Goal: Information Seeking & Learning: Find contact information

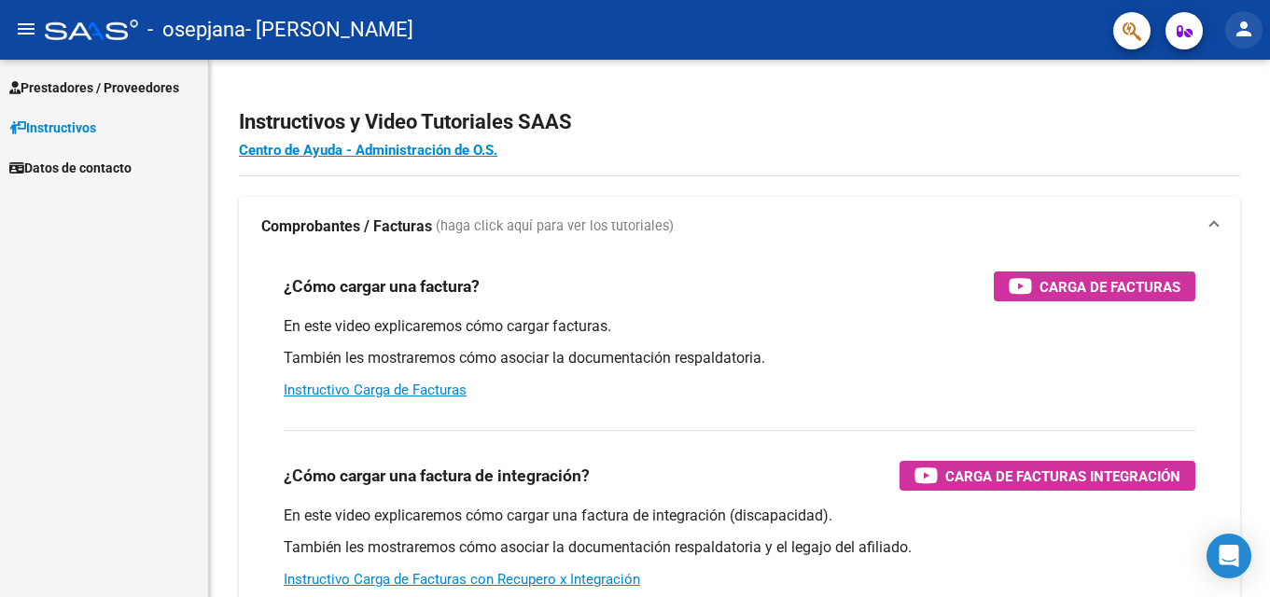
click at [1237, 19] on mat-icon "person" at bounding box center [1244, 29] width 22 height 22
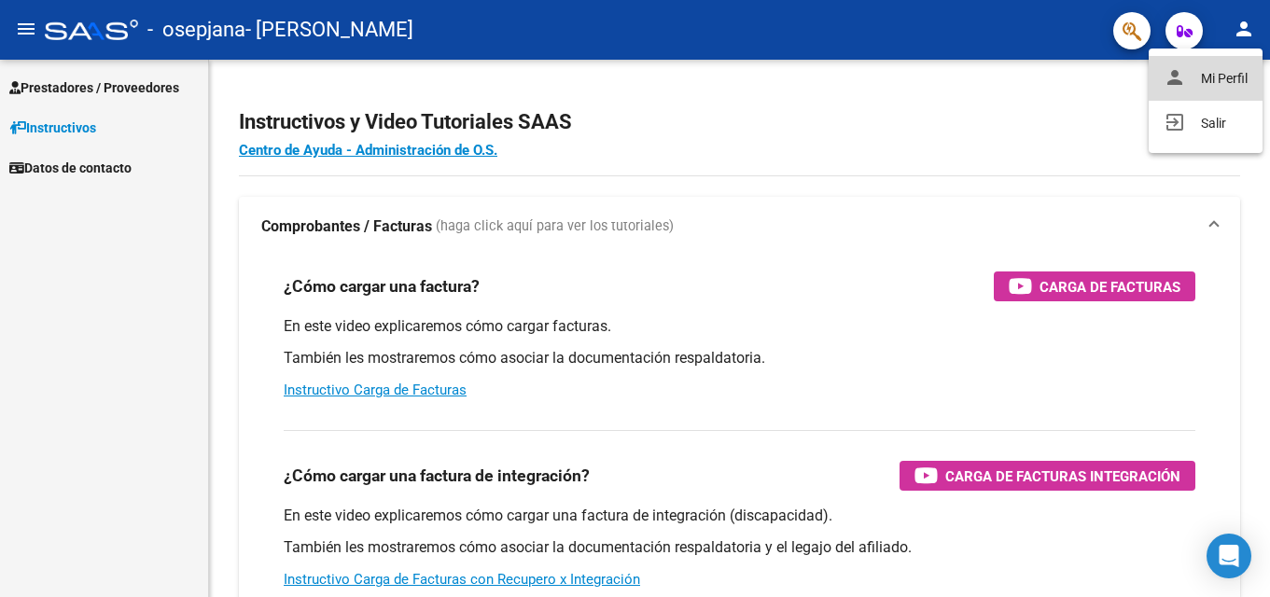
click at [1213, 82] on button "person Mi Perfil" at bounding box center [1206, 78] width 114 height 45
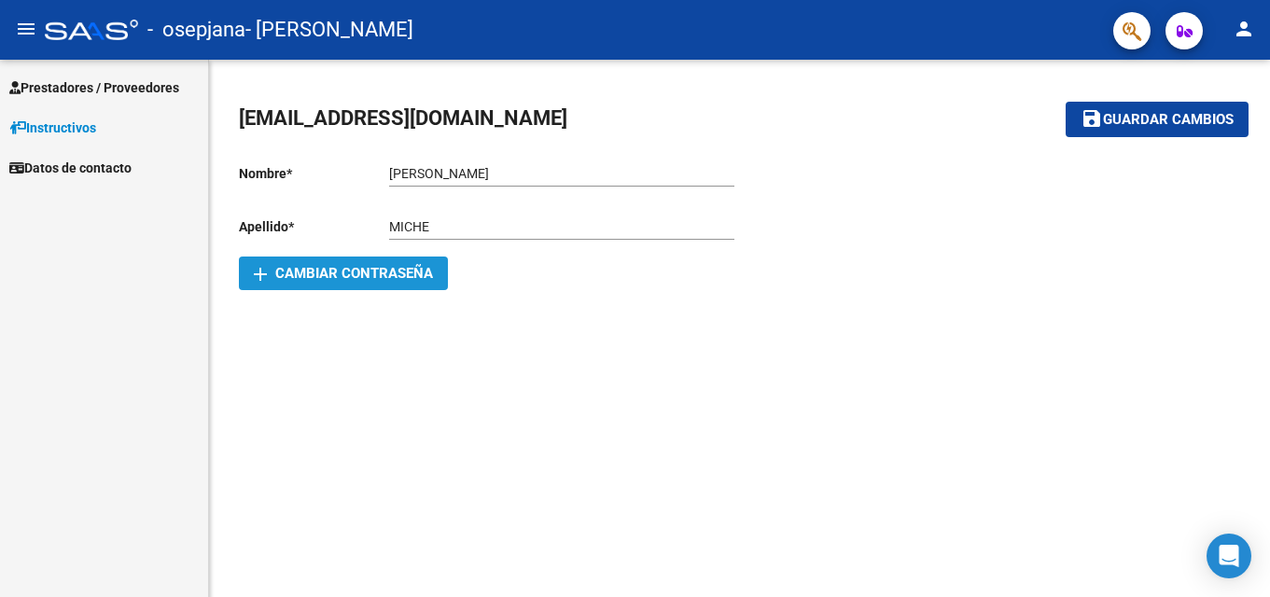
click at [296, 282] on button "add Cambiar Contraseña" at bounding box center [343, 274] width 209 height 34
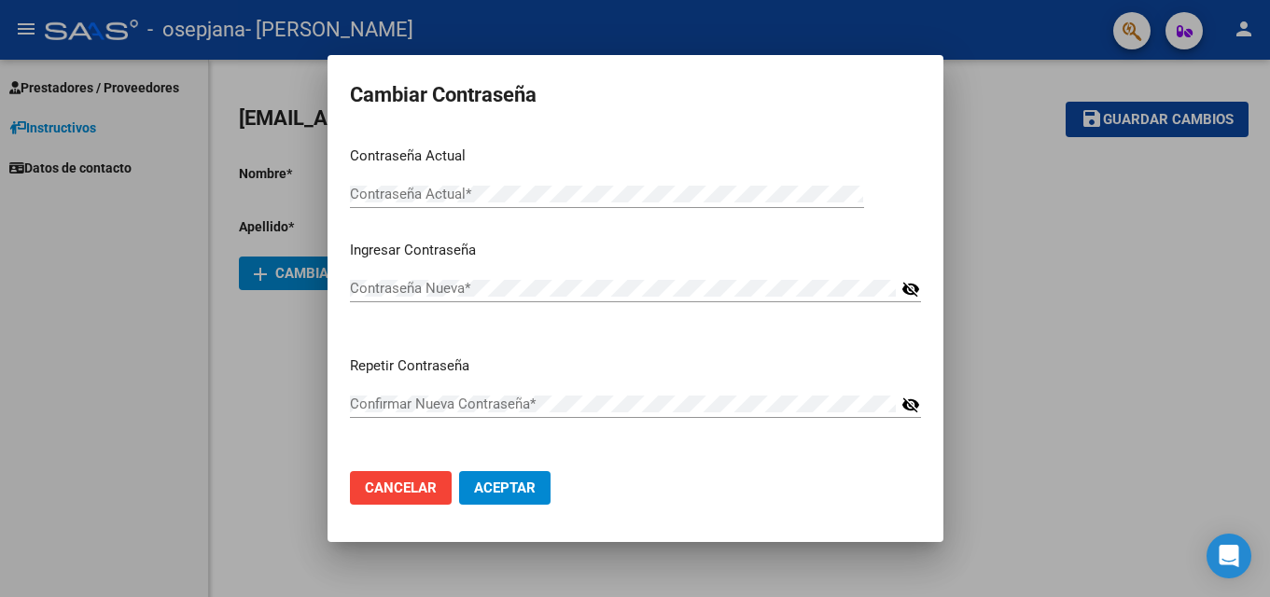
click at [296, 282] on div at bounding box center [635, 298] width 1270 height 597
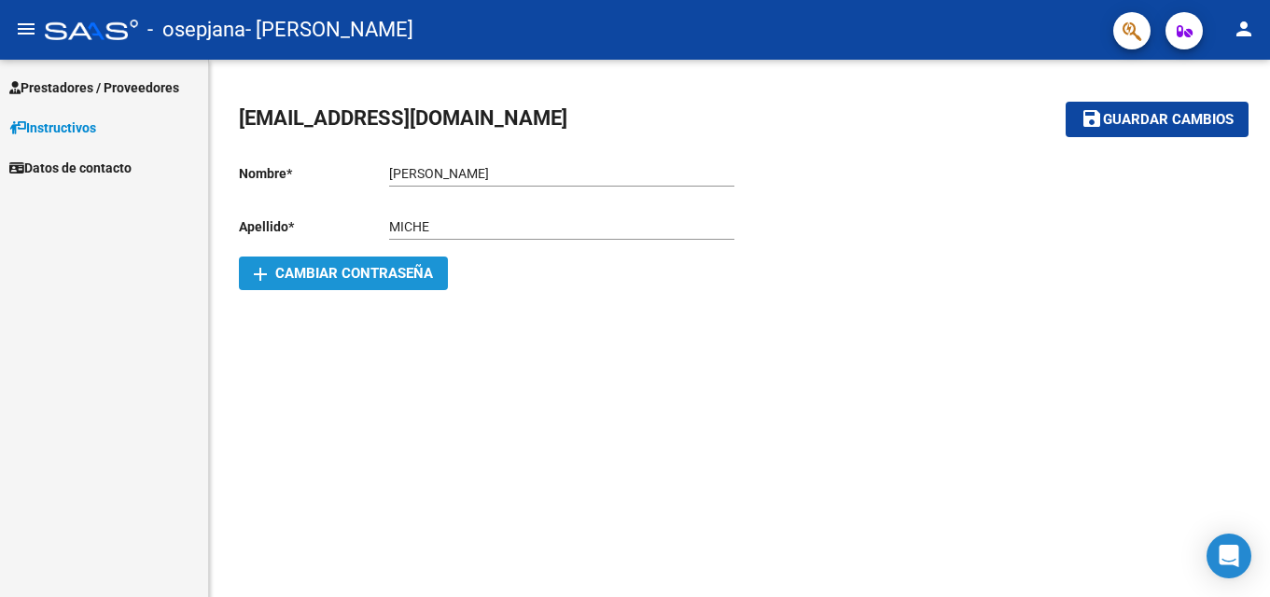
click at [296, 282] on button "add Cambiar Contraseña" at bounding box center [343, 274] width 209 height 34
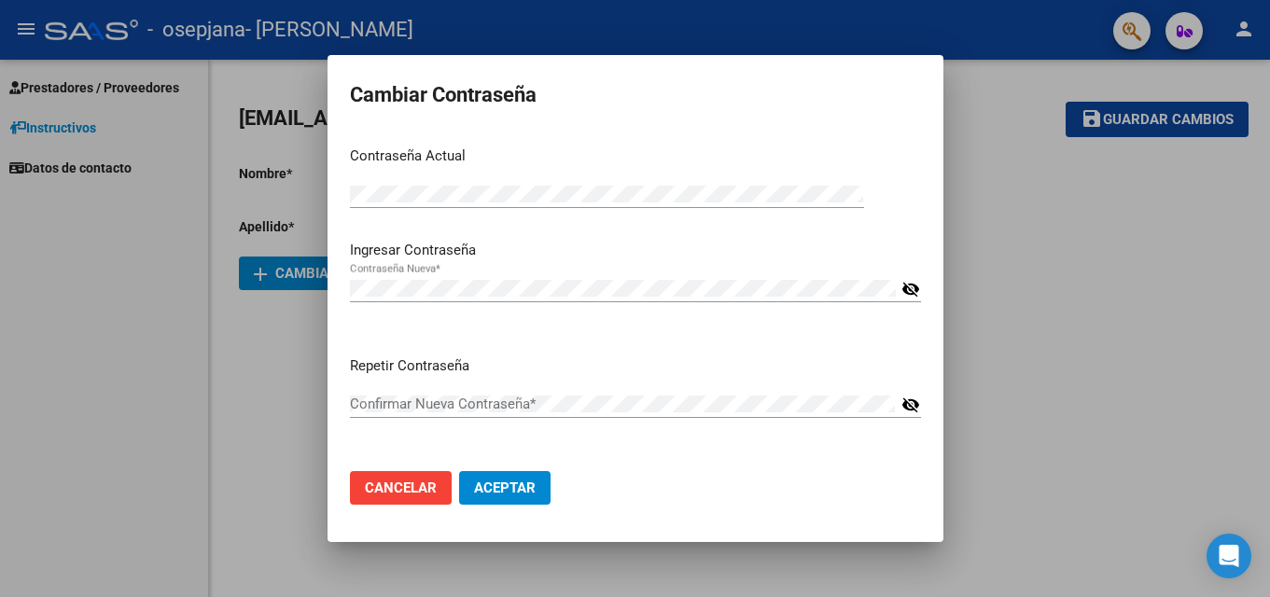
click at [909, 281] on mat-icon "visibility_off" at bounding box center [911, 289] width 19 height 22
click at [529, 484] on span "Aceptar" at bounding box center [505, 488] width 62 height 17
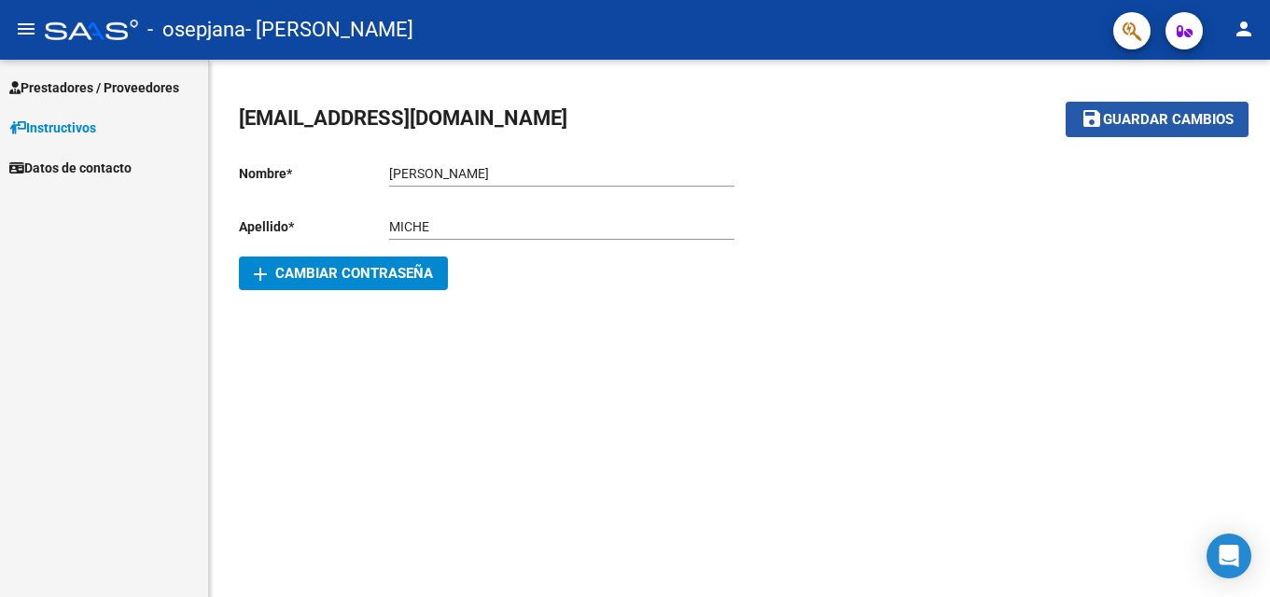
click at [1123, 132] on button "save Guardar cambios" at bounding box center [1157, 119] width 183 height 35
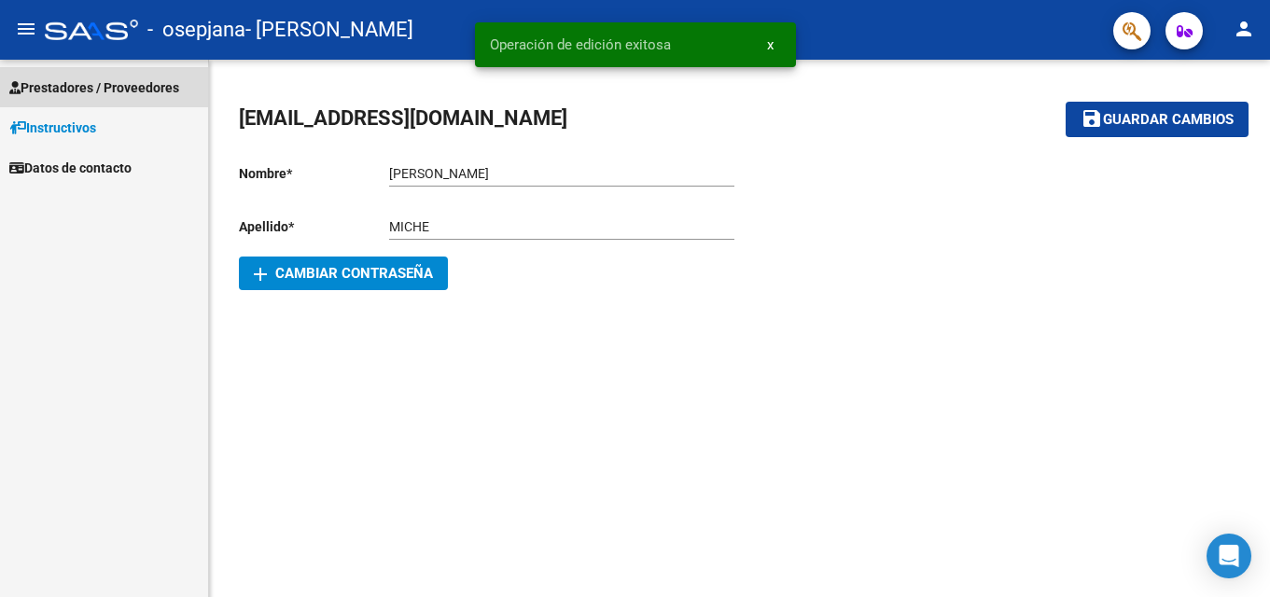
click at [93, 82] on span "Prestadores / Proveedores" at bounding box center [94, 87] width 170 height 21
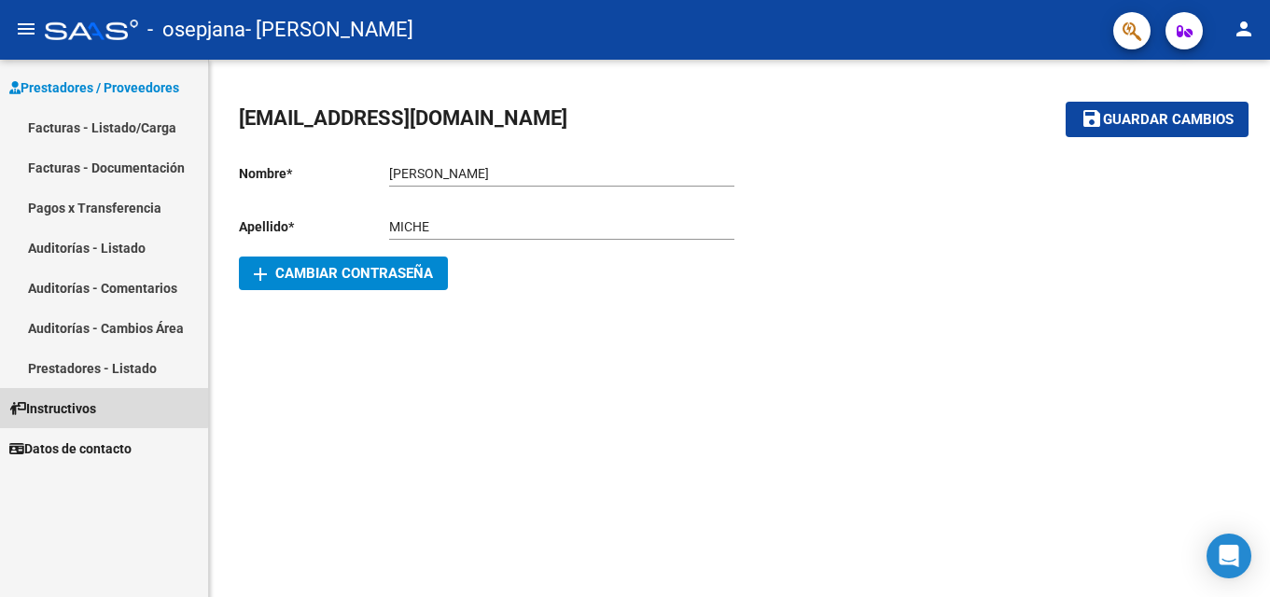
click at [64, 399] on span "Instructivos" at bounding box center [52, 409] width 87 height 21
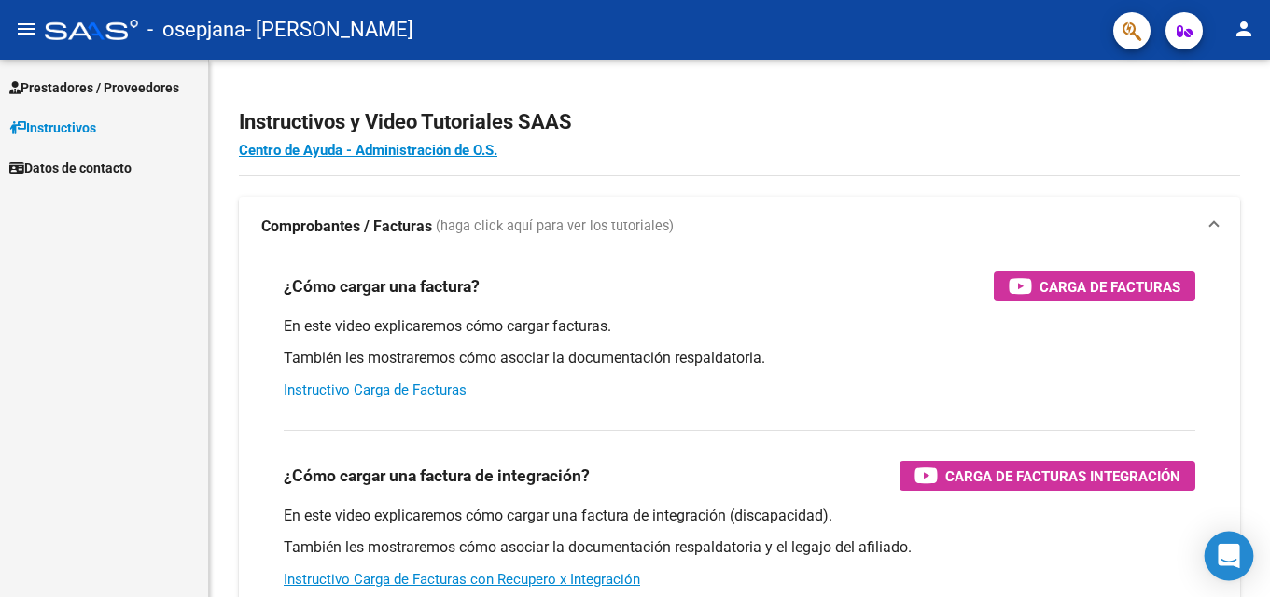
drag, startPoint x: 1257, startPoint y: 548, endPoint x: 1230, endPoint y: 549, distance: 27.1
click at [1230, 549] on body "menu - osepjana - [PERSON_NAME] person Prestadores / Proveedores Facturas - Lis…" at bounding box center [635, 298] width 1270 height 597
click at [1230, 549] on icon "Open Intercom Messenger" at bounding box center [1228, 556] width 21 height 24
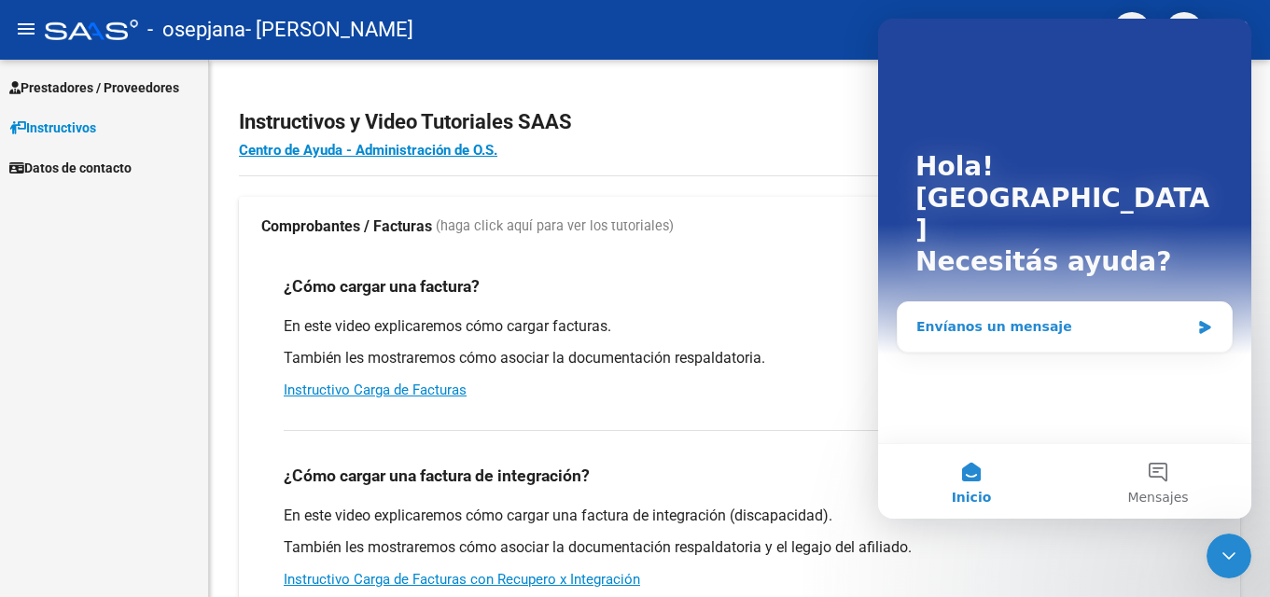
drag, startPoint x: 1174, startPoint y: 238, endPoint x: 1191, endPoint y: 263, distance: 30.3
click at [1191, 302] on div "Envíanos un mensaje" at bounding box center [1065, 327] width 336 height 51
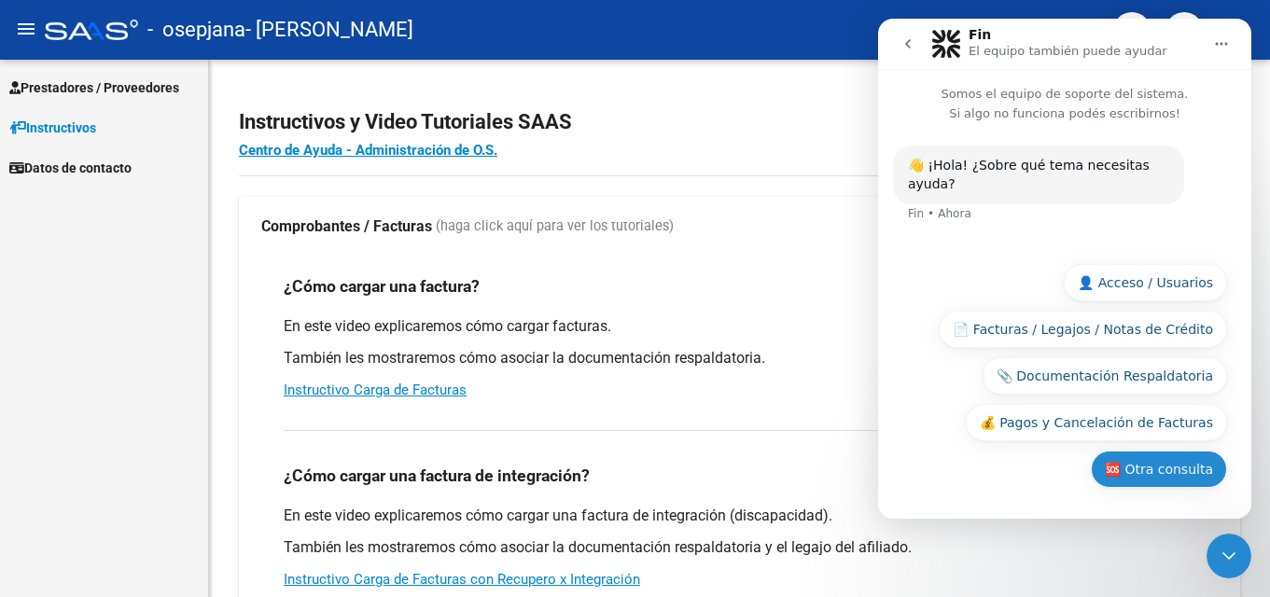
click at [1166, 465] on button "🆘 Otra consulta" at bounding box center [1159, 469] width 136 height 37
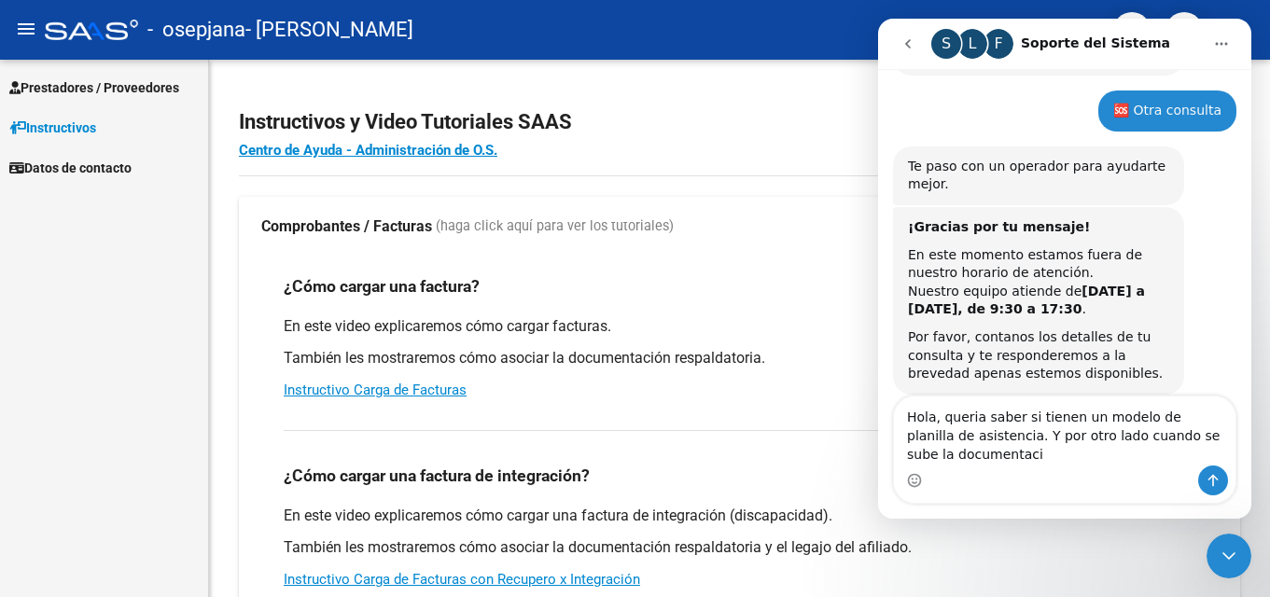
scroll to position [147, 0]
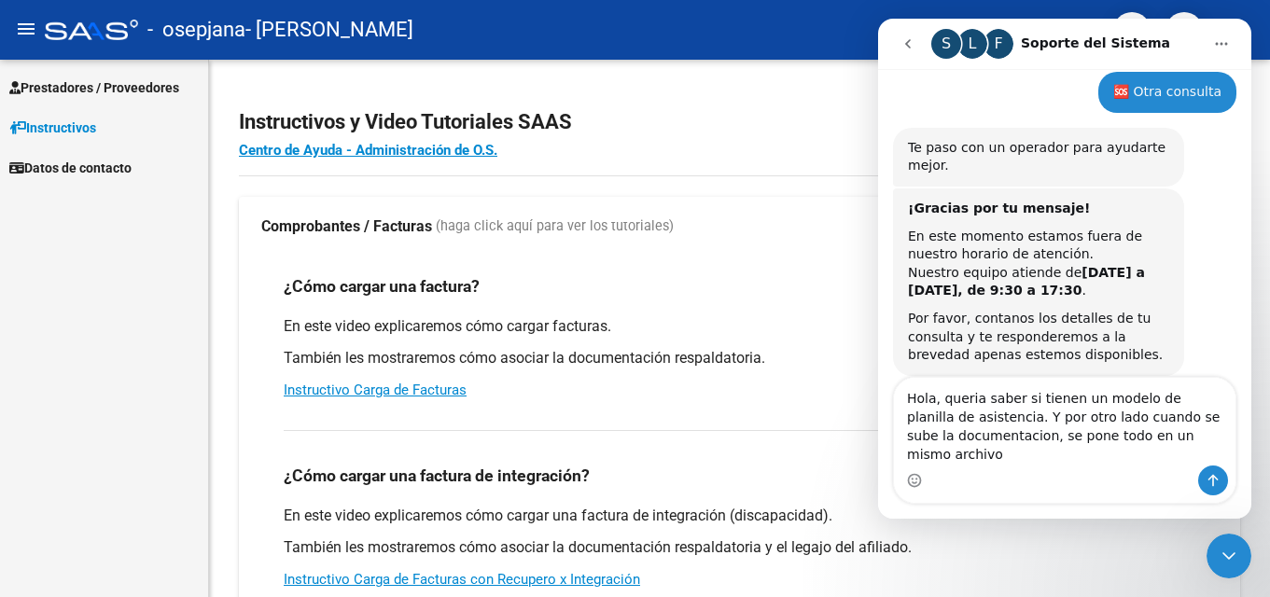
type textarea "Hola, queria saber si tienen un modelo de planilla de asistencia. Y por otro la…"
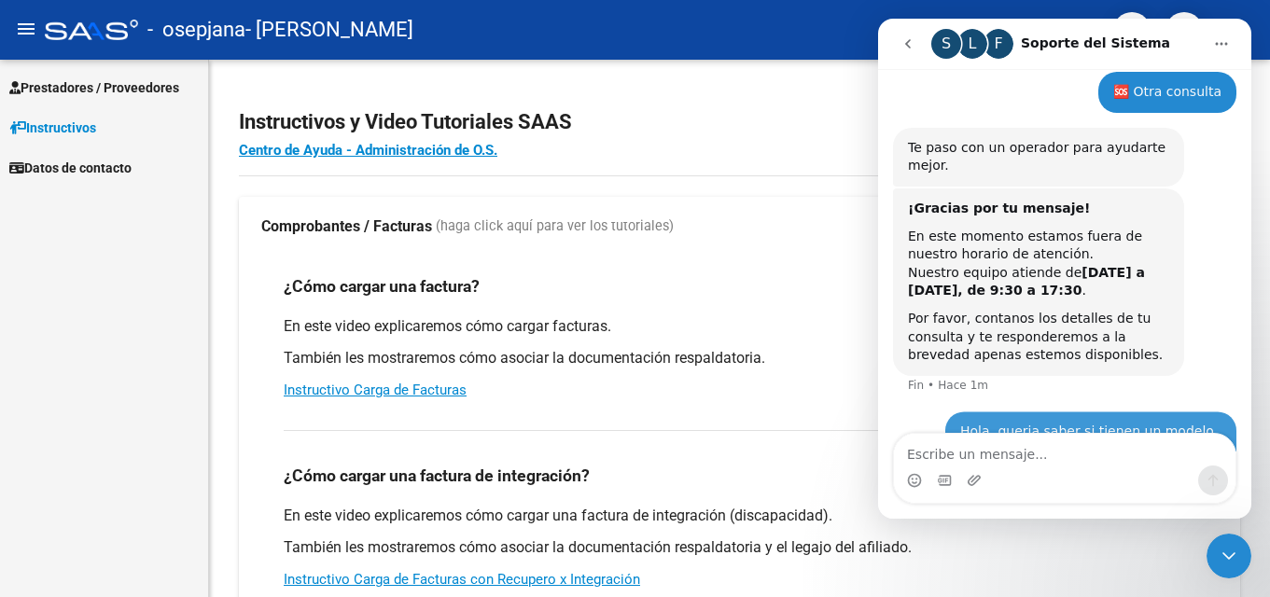
scroll to position [221, 0]
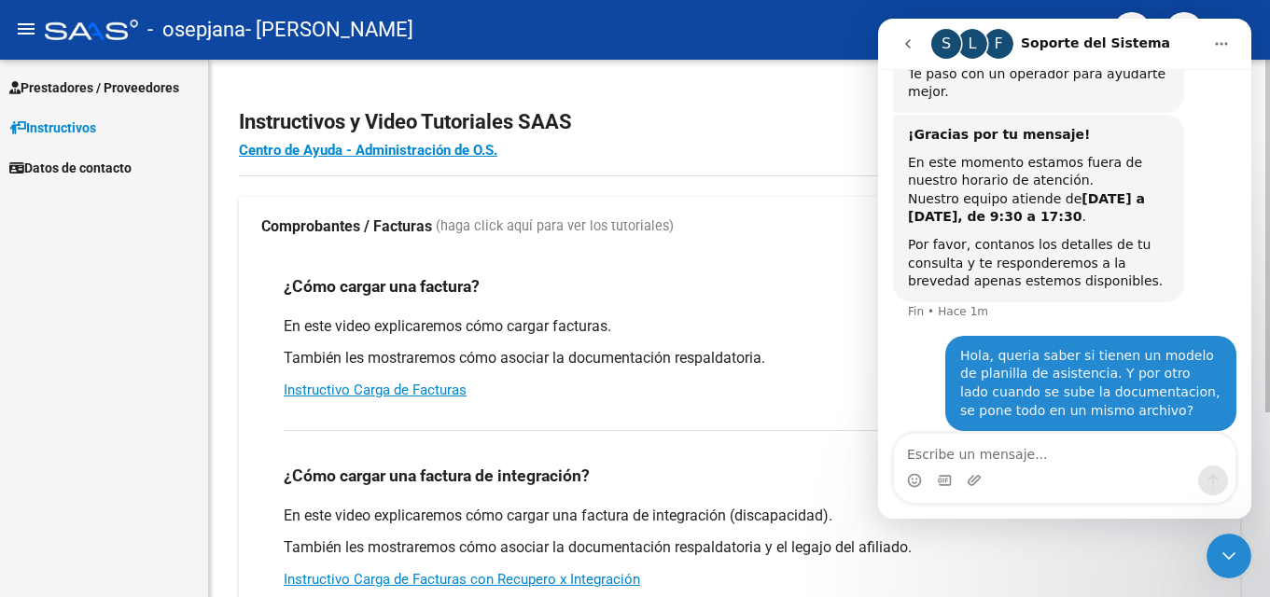
click at [417, 312] on div "¿Cómo cargar una factura? Carga de Facturas En este video explicaremos cómo car…" at bounding box center [739, 336] width 957 height 159
click at [905, 43] on icon "go back" at bounding box center [908, 43] width 15 height 15
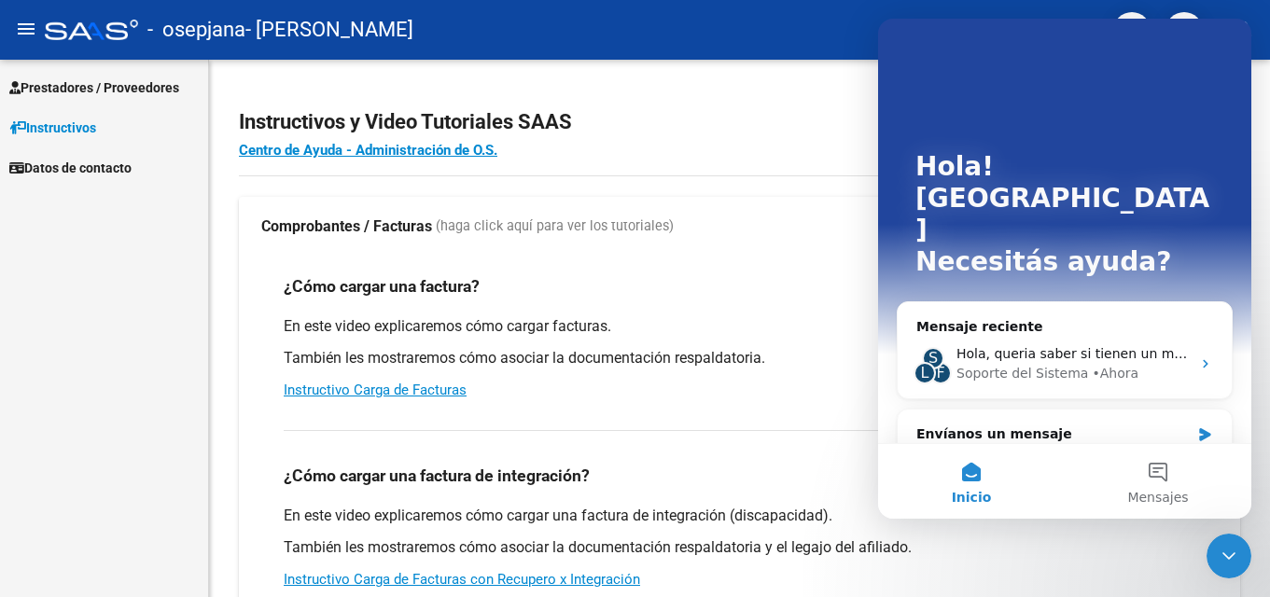
scroll to position [0, 0]
click at [753, 369] on div "En este video explicaremos cómo cargar facturas. También les mostraremos cómo a…" at bounding box center [740, 358] width 912 height 84
drag, startPoint x: 1265, startPoint y: 205, endPoint x: 1265, endPoint y: 244, distance: 38.3
click at [1265, 244] on div "Instructivos y Video Tutoriales SAAS Centro de Ayuda - Administración de O.S. C…" at bounding box center [739, 469] width 1061 height 819
click at [1236, 547] on icon "Cerrar Intercom Messenger" at bounding box center [1229, 556] width 22 height 22
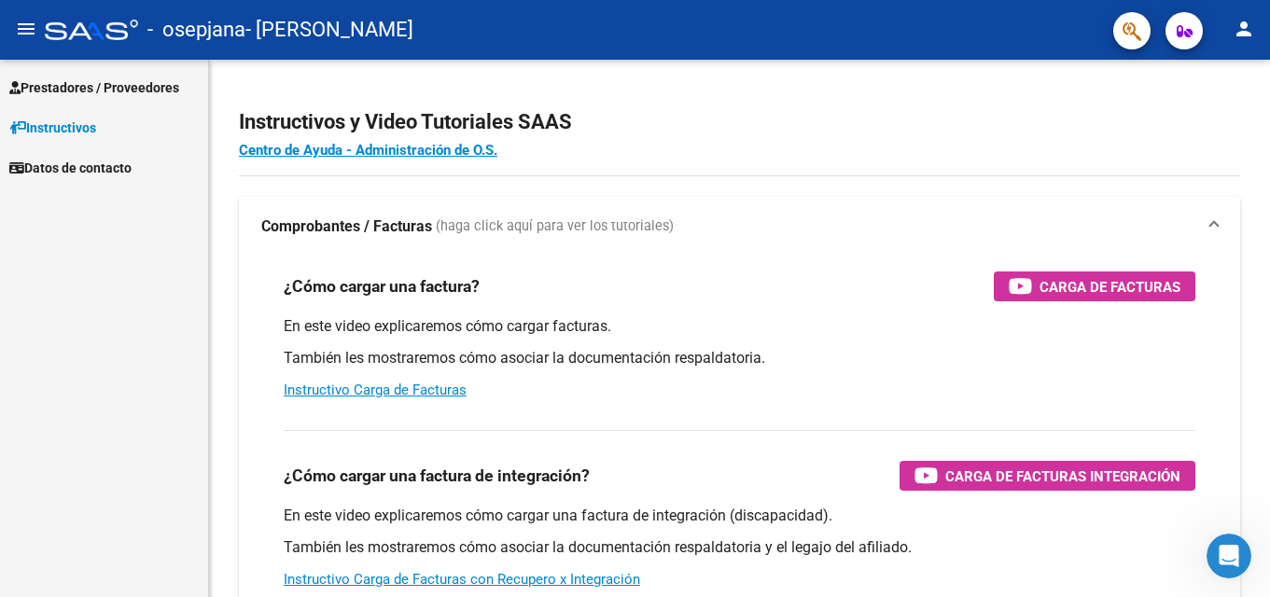
click at [52, 420] on div "Prestadores / Proveedores Facturas - Listado/Carga Facturas - Documentación Pag…" at bounding box center [104, 329] width 208 height 538
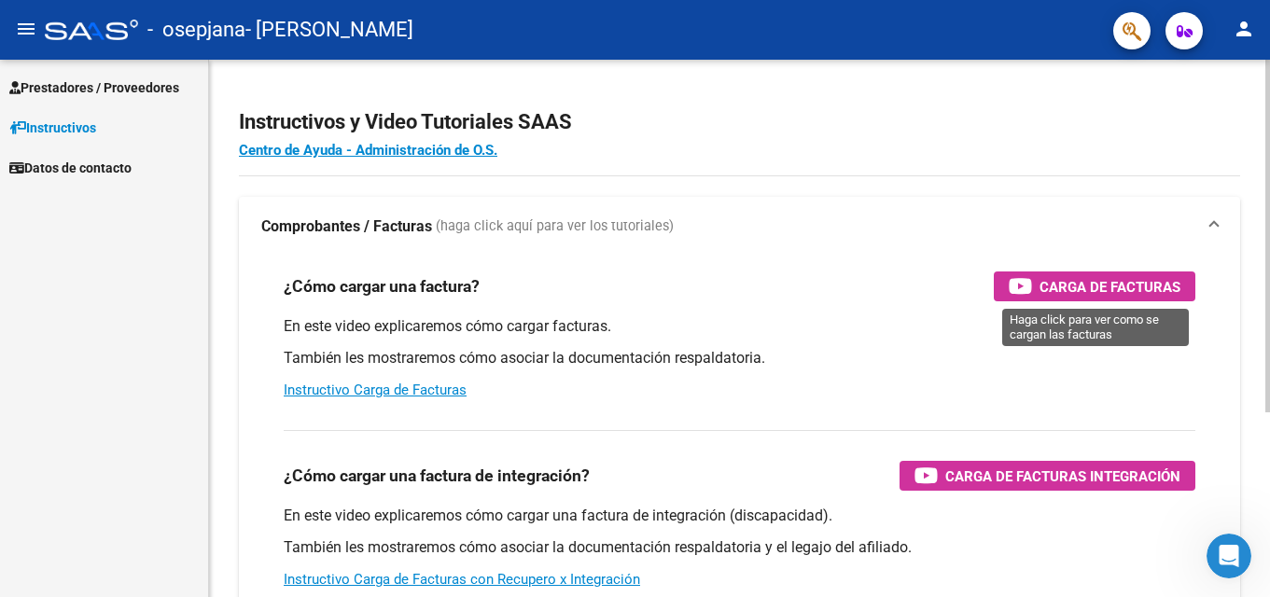
click at [1059, 286] on span "Carga de Facturas" at bounding box center [1110, 286] width 141 height 23
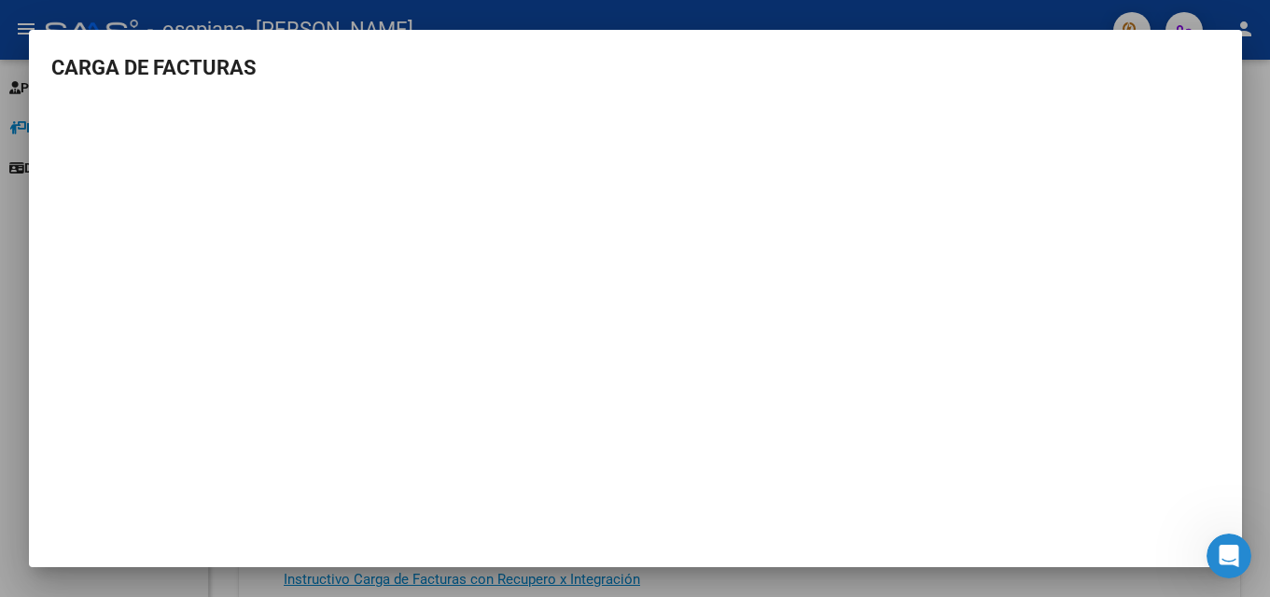
click at [1243, 73] on div at bounding box center [635, 298] width 1270 height 597
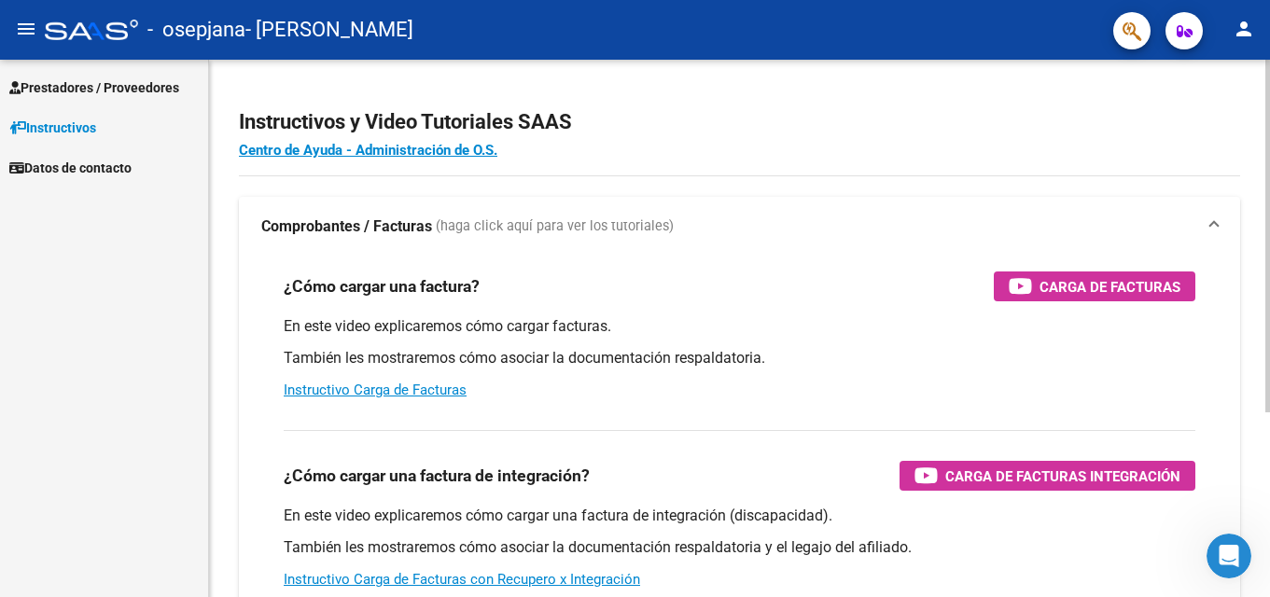
scroll to position [37, 0]
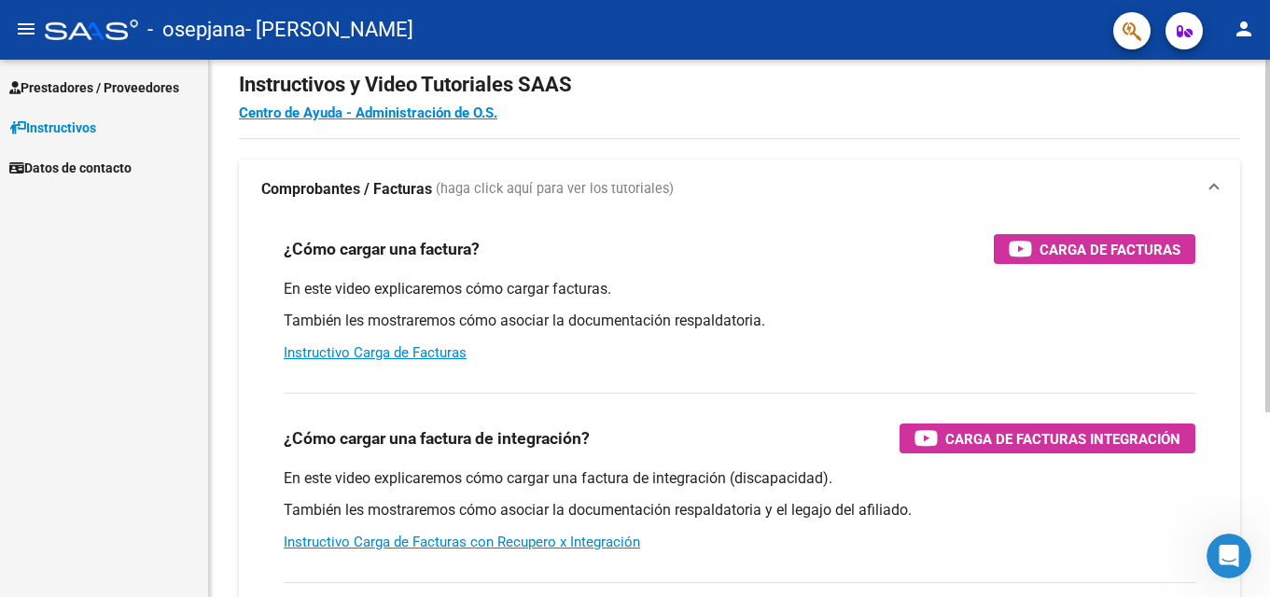
click at [1046, 289] on p "En este video explicaremos cómo cargar facturas." at bounding box center [740, 289] width 912 height 21
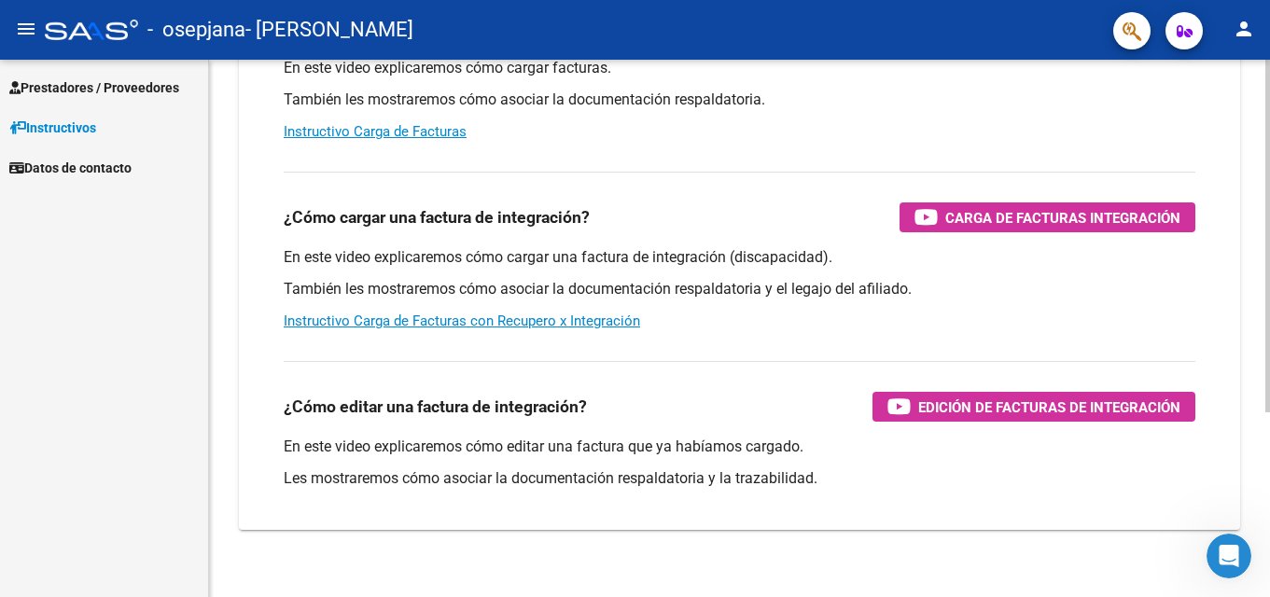
scroll to position [261, 0]
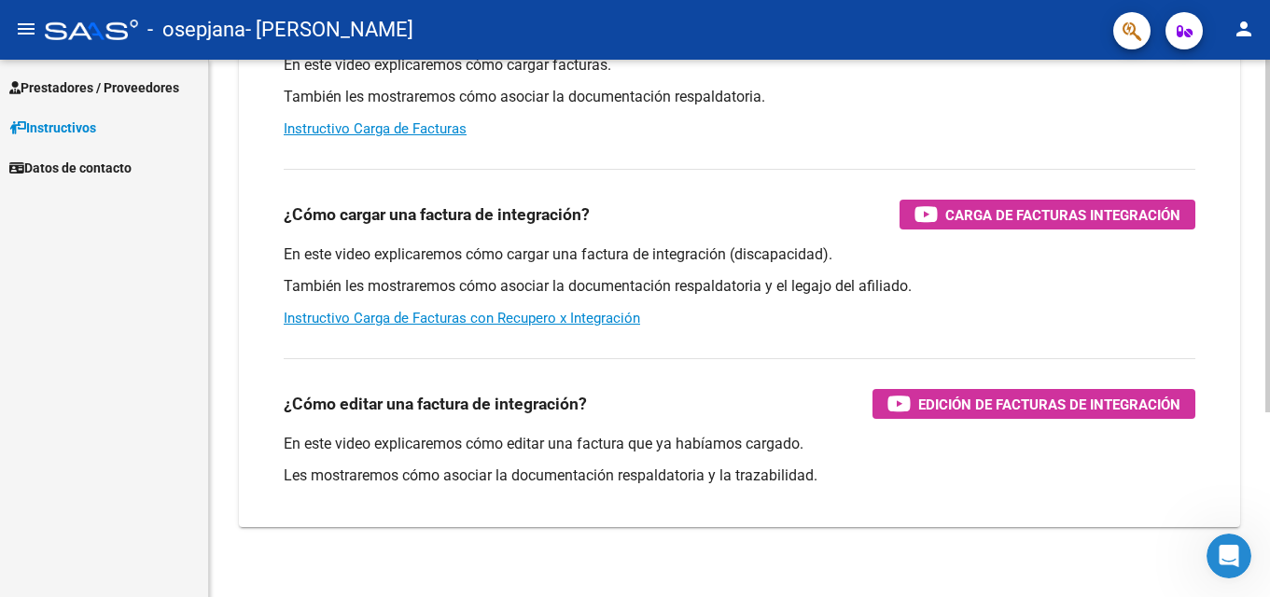
click at [261, 261] on div "¿Cómo cargar una factura de integración? Carga de Facturas Integración En este …" at bounding box center [739, 248] width 957 height 189
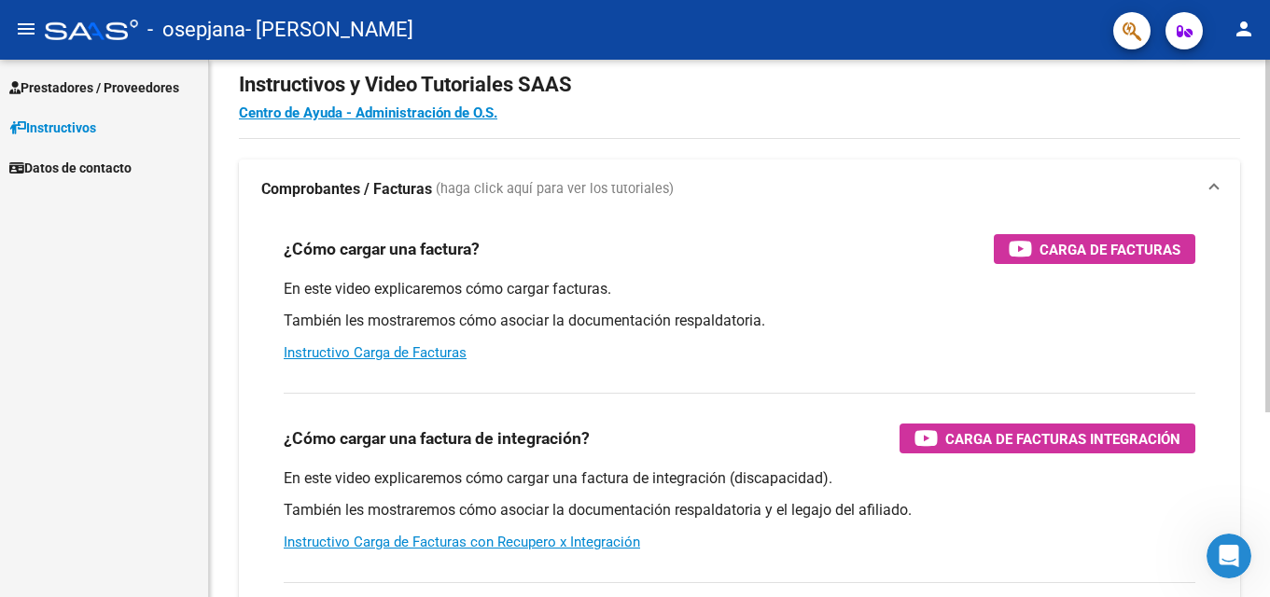
scroll to position [0, 0]
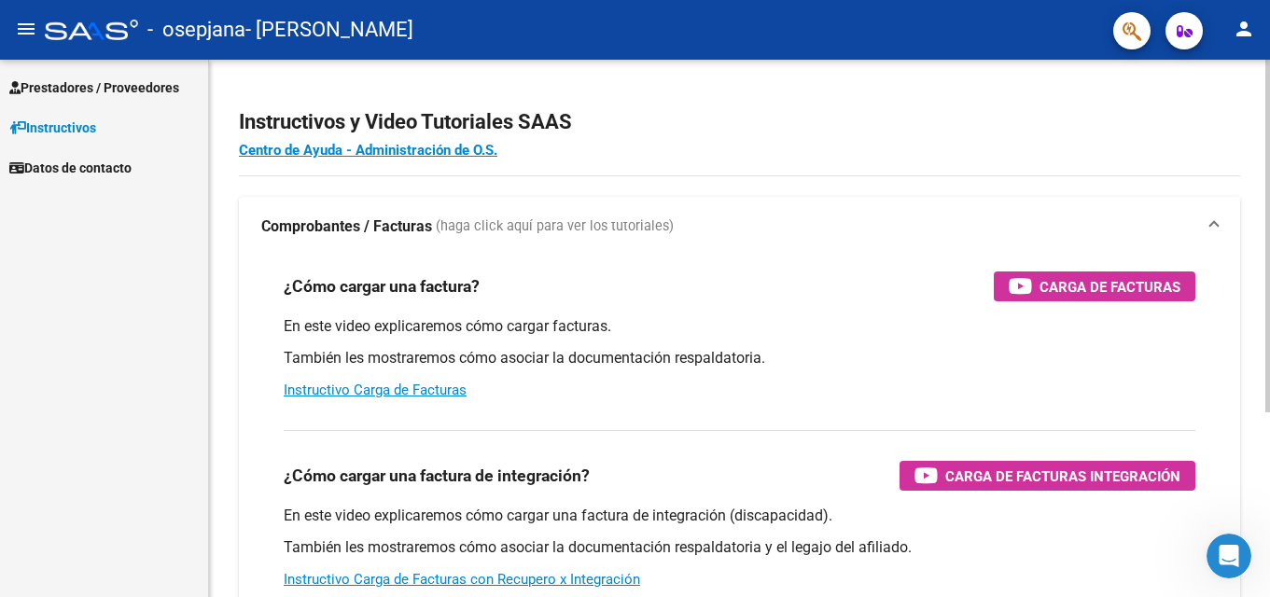
click at [447, 323] on p "En este video explicaremos cómo cargar facturas." at bounding box center [740, 326] width 912 height 21
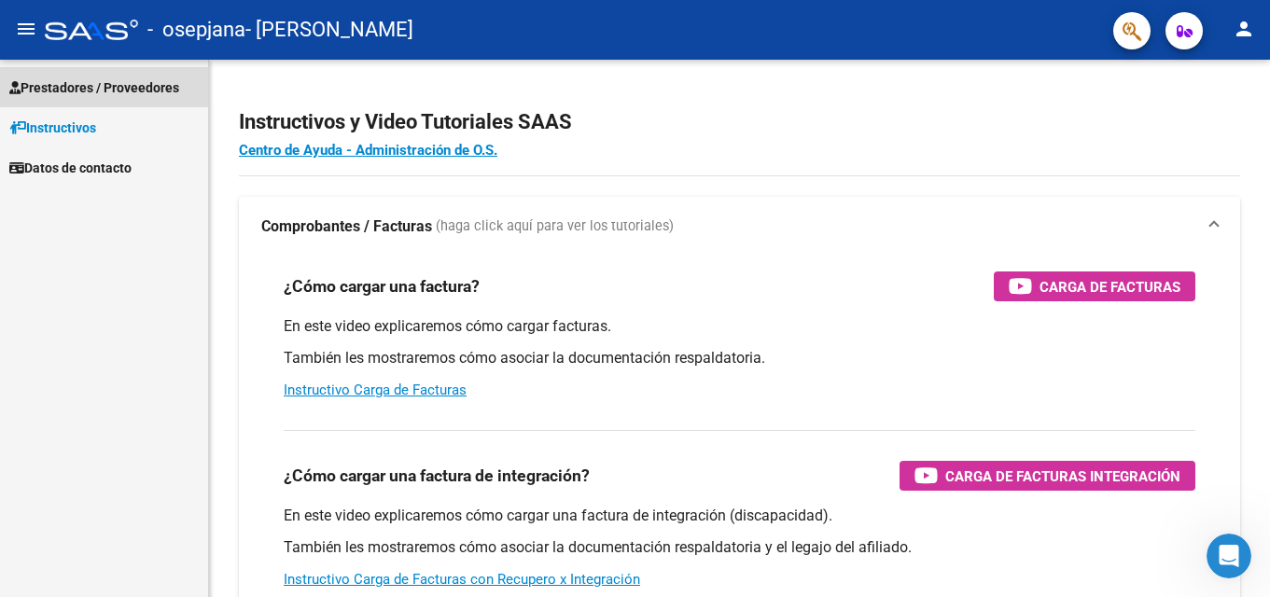
click at [85, 91] on span "Prestadores / Proveedores" at bounding box center [94, 87] width 170 height 21
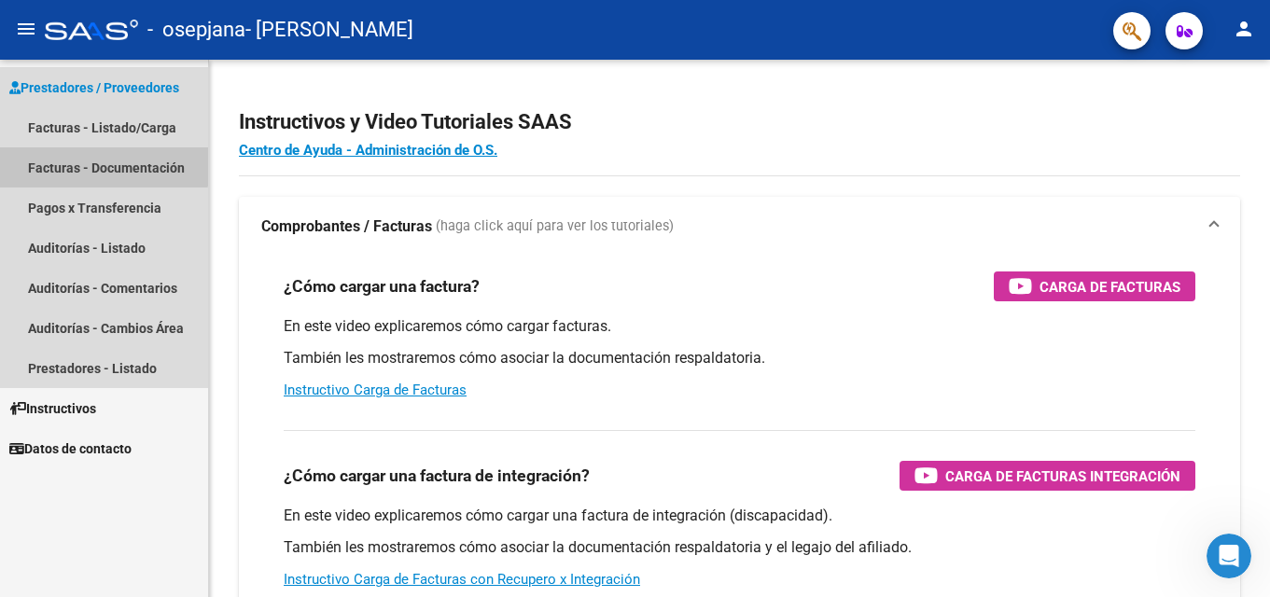
click at [76, 159] on link "Facturas - Documentación" at bounding box center [104, 167] width 208 height 40
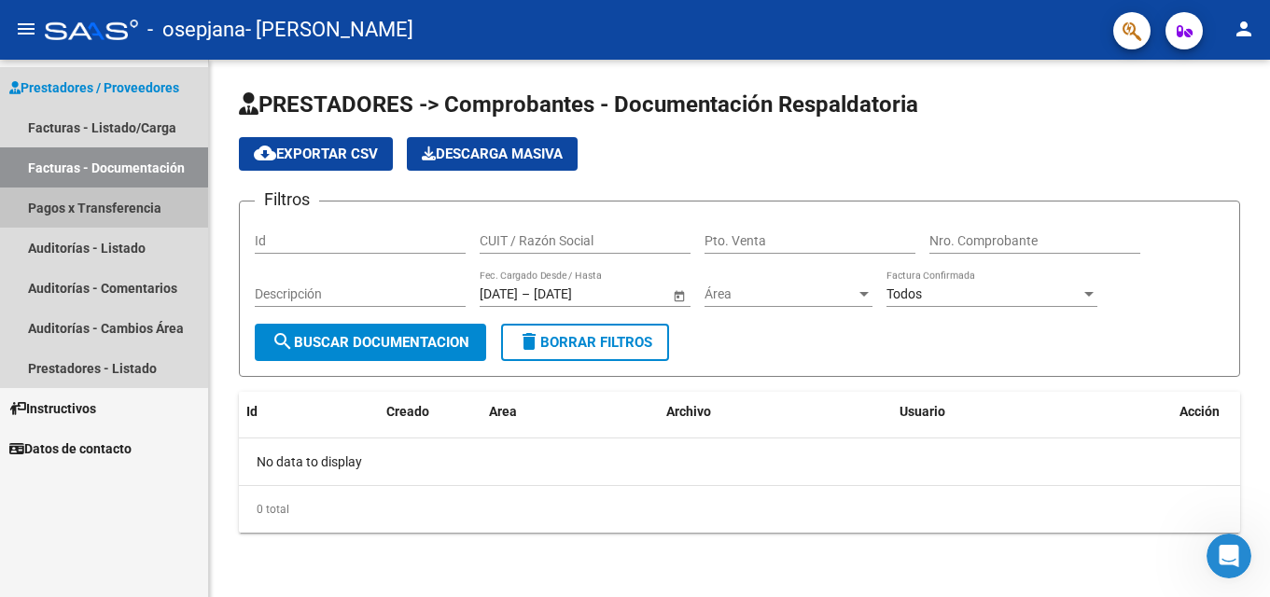
click at [68, 211] on link "Pagos x Transferencia" at bounding box center [104, 208] width 208 height 40
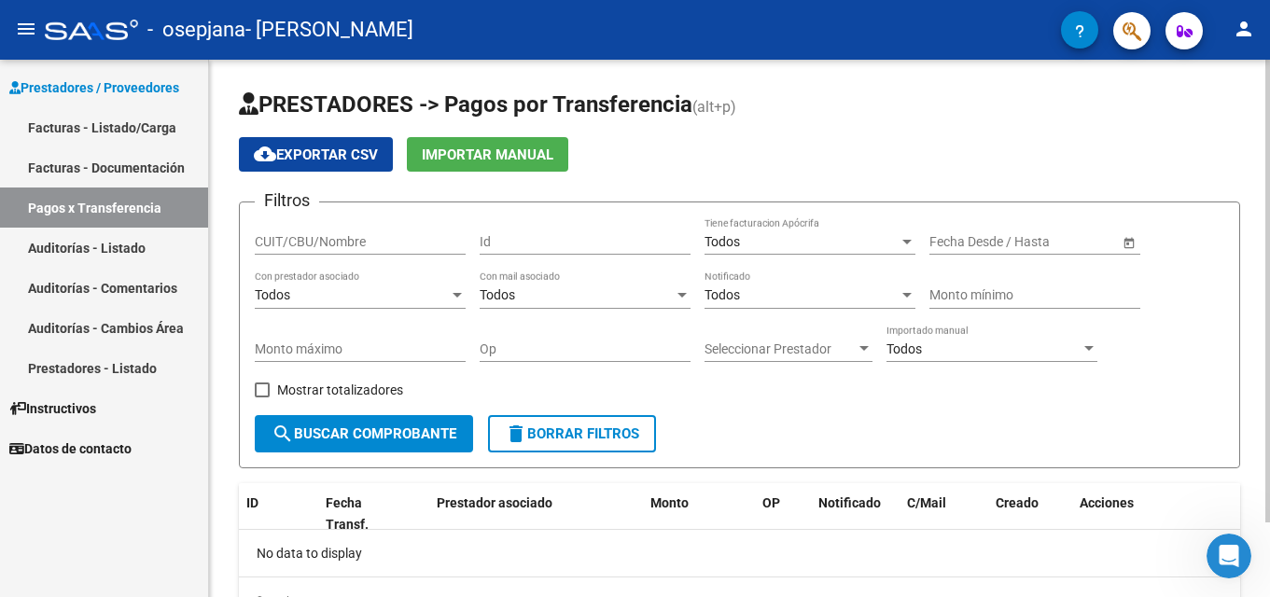
click at [299, 234] on input "CUIT/CBU/Nombre" at bounding box center [360, 242] width 211 height 16
click at [522, 239] on input "Id" at bounding box center [585, 242] width 211 height 16
click at [547, 285] on div "Todos Con mail asociado" at bounding box center [585, 290] width 211 height 37
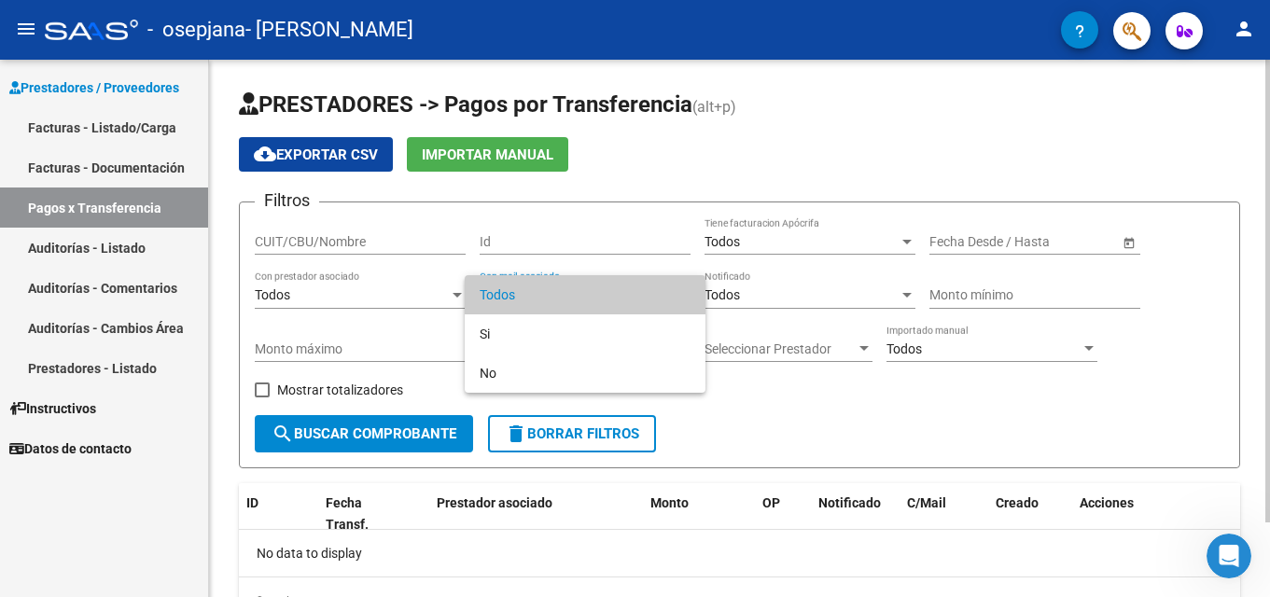
click at [547, 285] on span "Todos" at bounding box center [585, 294] width 211 height 39
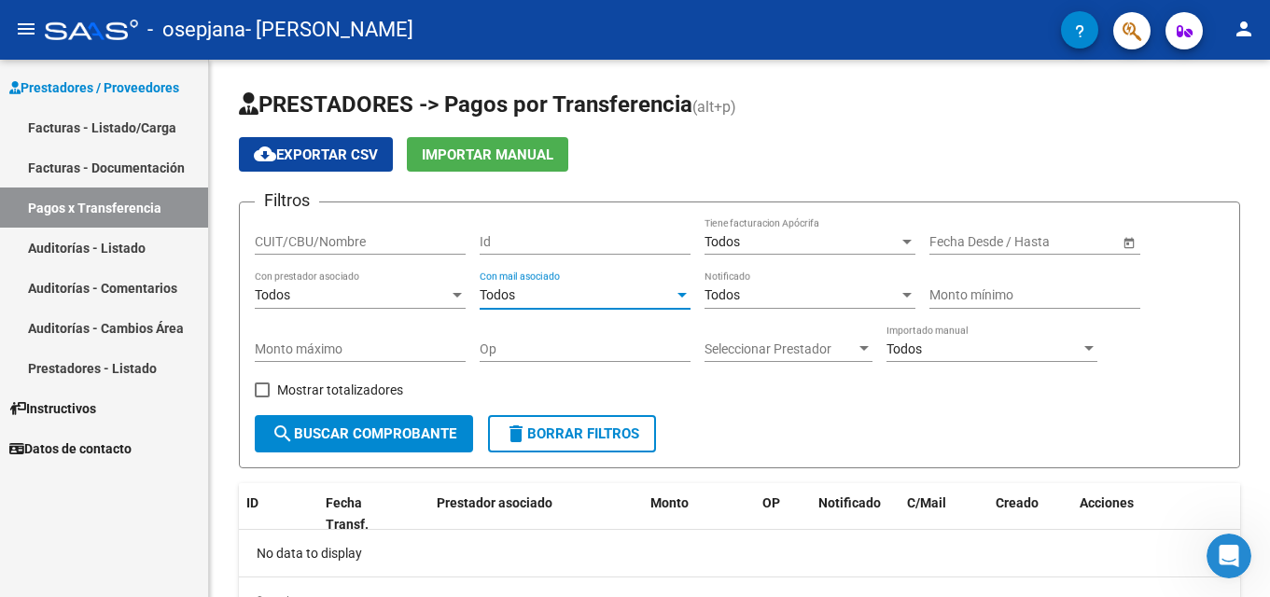
click at [74, 254] on link "Auditorías - Listado" at bounding box center [104, 248] width 208 height 40
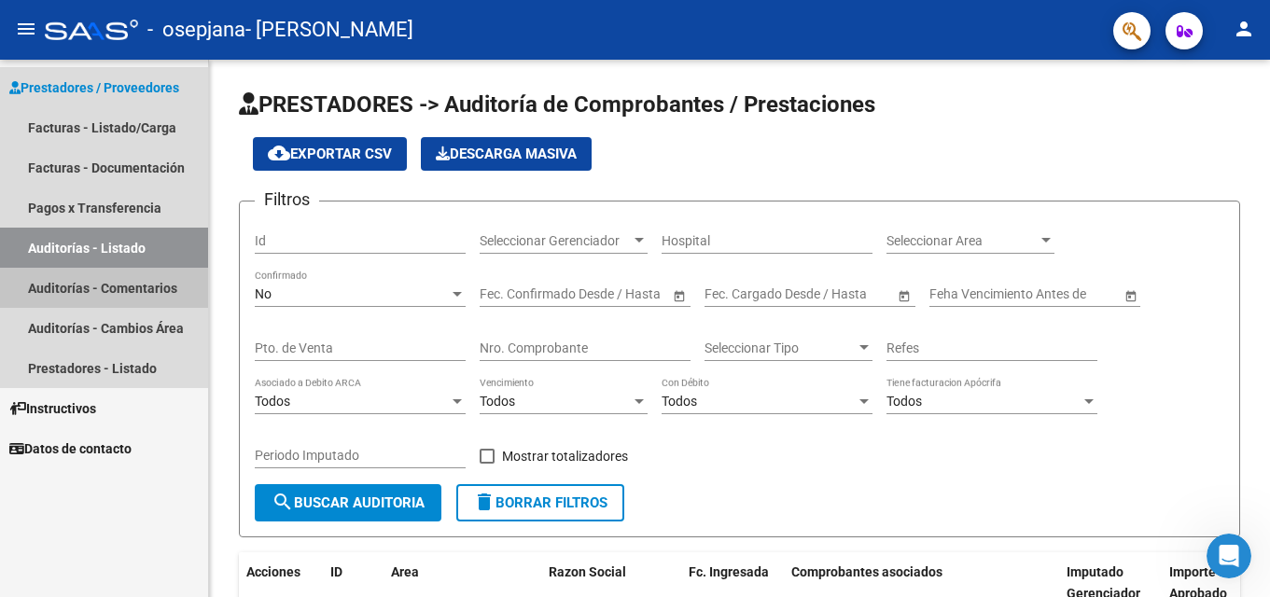
click at [124, 288] on link "Auditorías - Comentarios" at bounding box center [104, 288] width 208 height 40
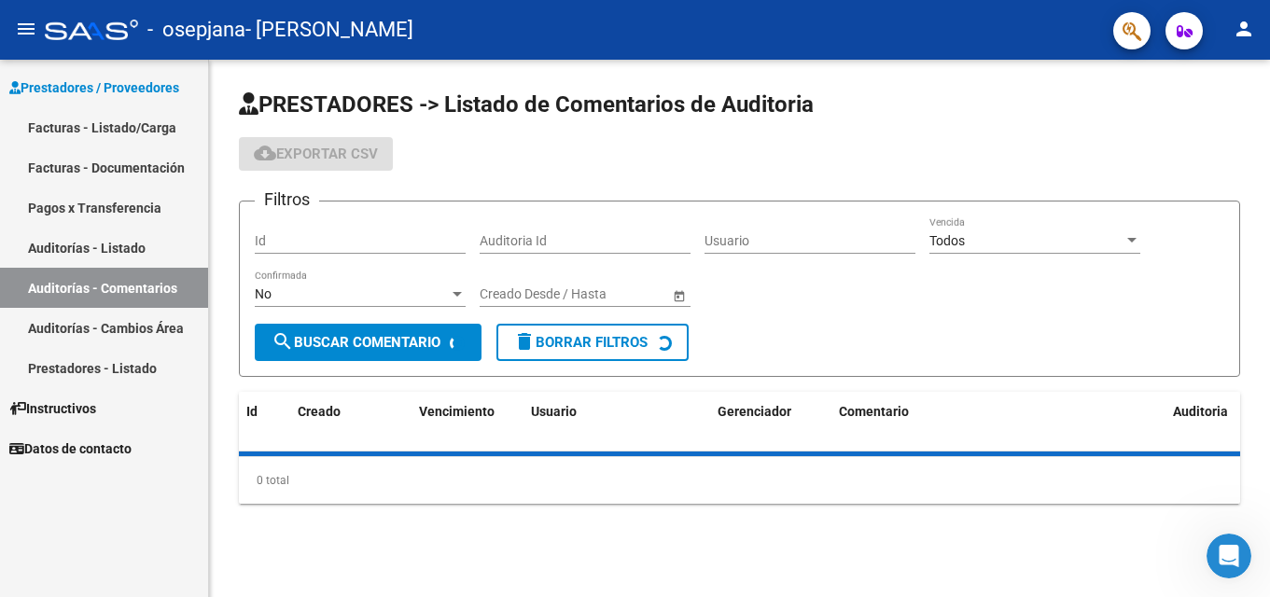
click at [124, 317] on link "Auditorías - Cambios Área" at bounding box center [104, 328] width 208 height 40
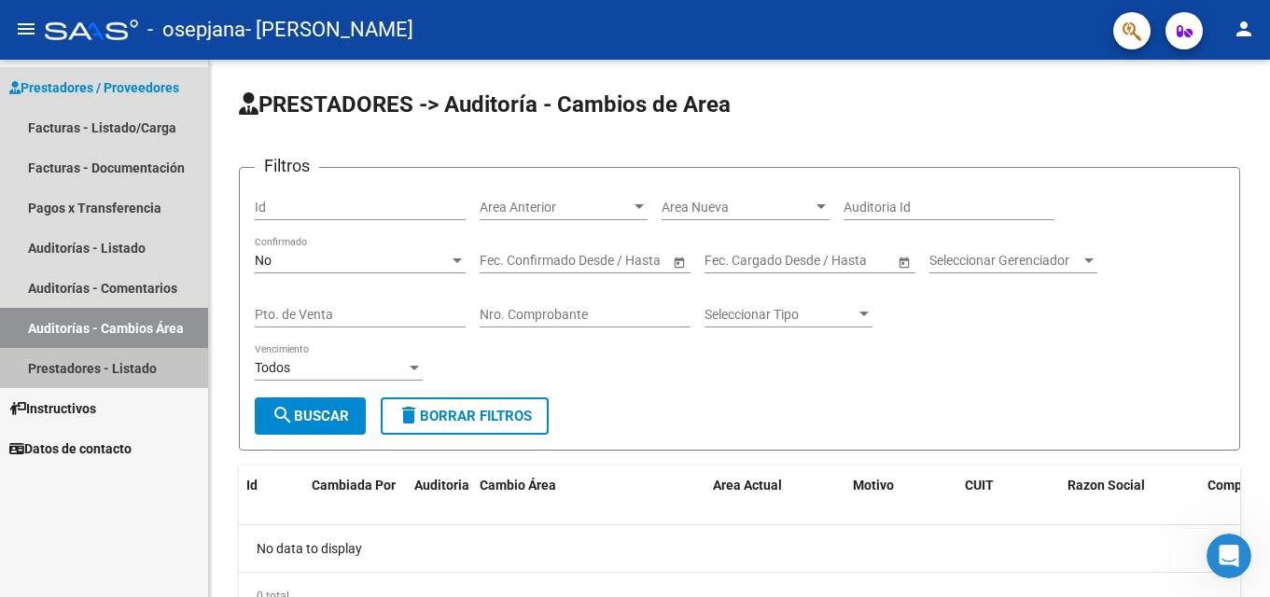
click at [124, 362] on link "Prestadores - Listado" at bounding box center [104, 368] width 208 height 40
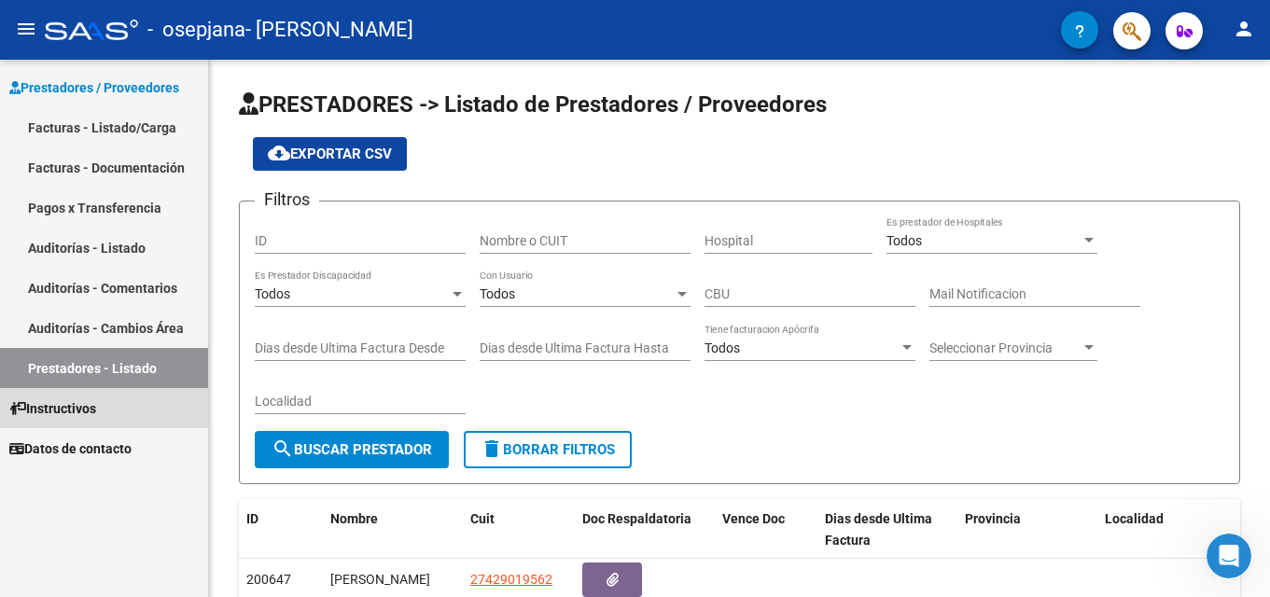
click at [78, 415] on span "Instructivos" at bounding box center [52, 409] width 87 height 21
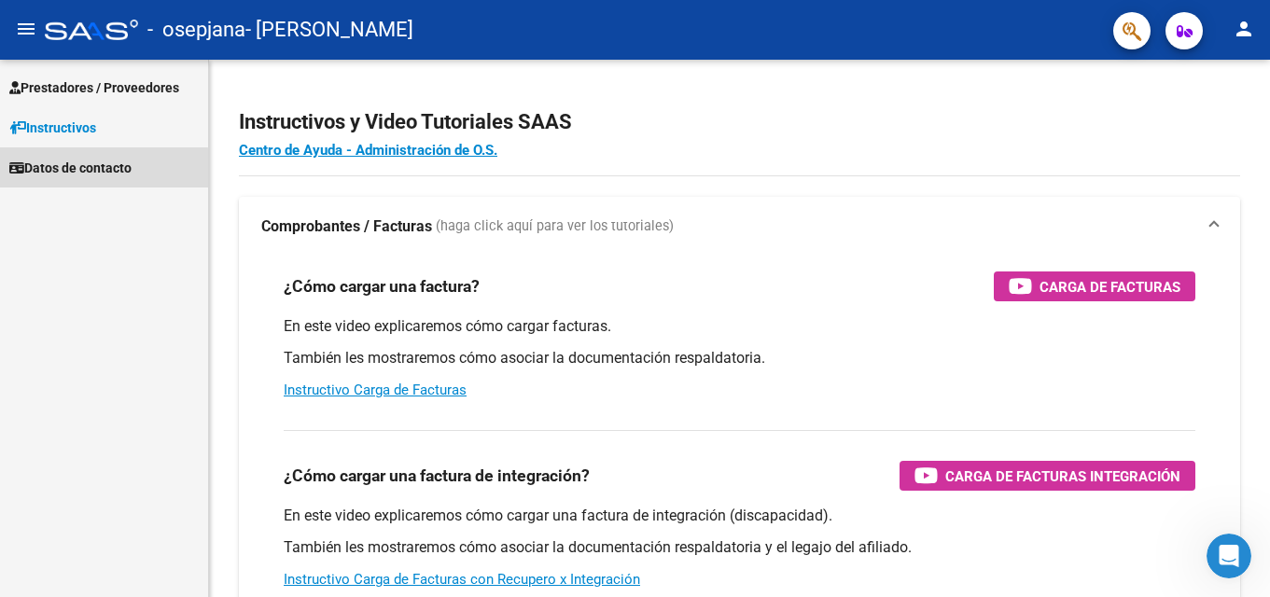
click at [82, 170] on span "Datos de contacto" at bounding box center [70, 168] width 122 height 21
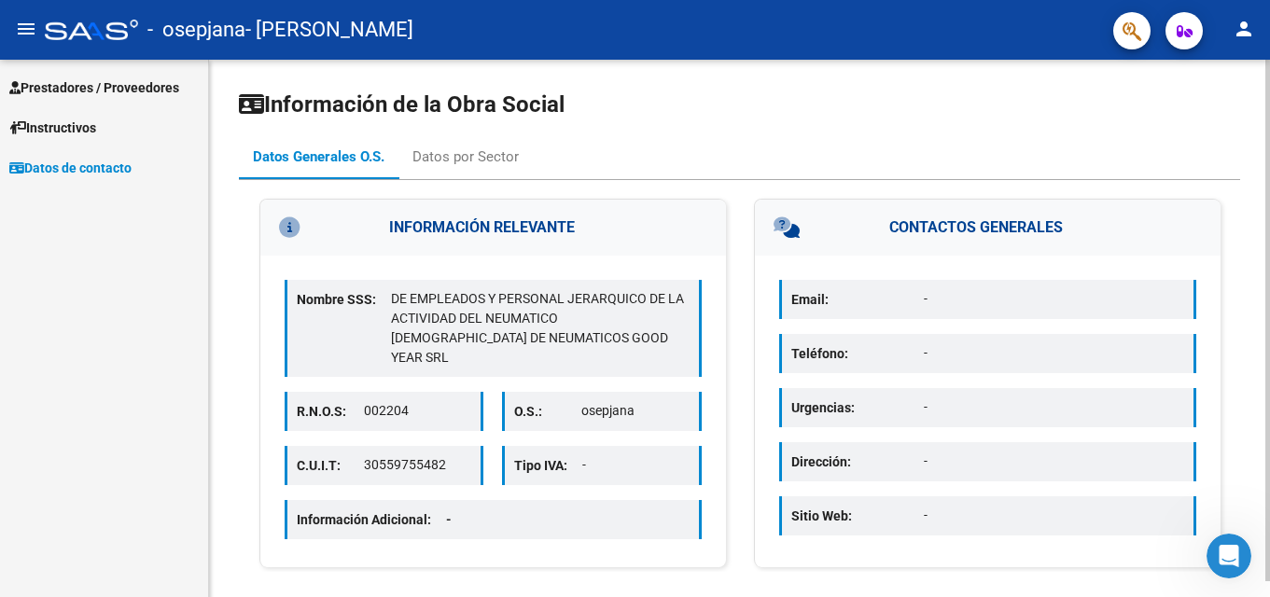
click at [460, 356] on div "Nombre SSS: DE EMPLEADOS Y PERSONAL JERARQUICO DE LA ACTIVIDAD DEL NEUMATICO [D…" at bounding box center [493, 328] width 417 height 97
click at [483, 161] on div "Datos por Sector" at bounding box center [466, 157] width 106 height 21
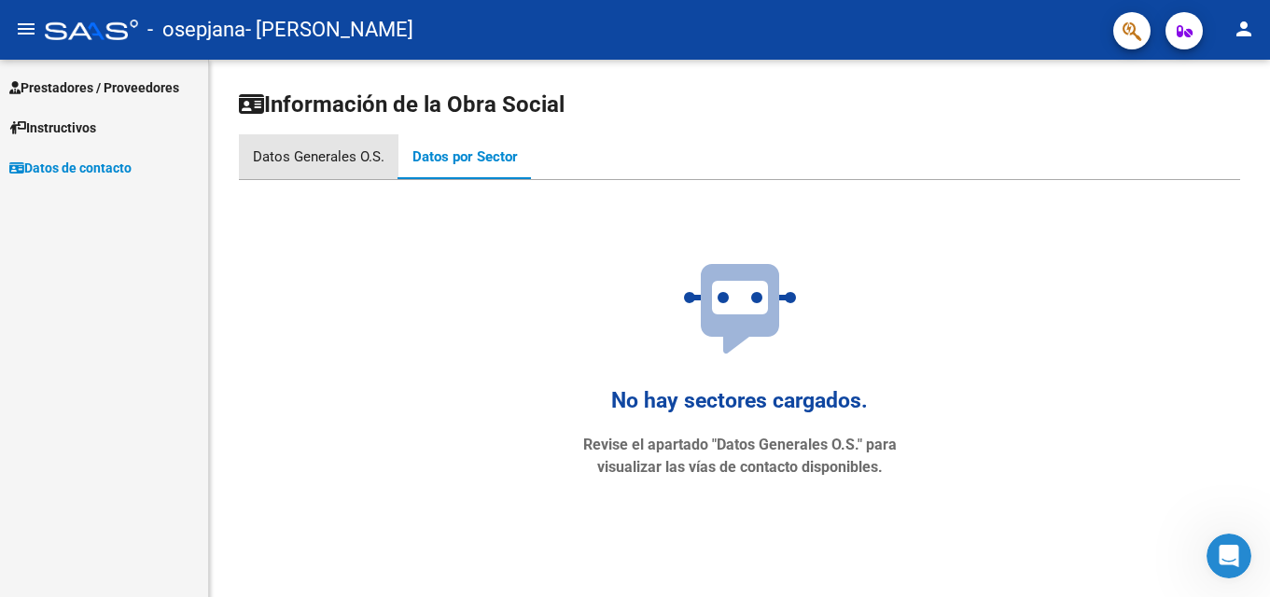
click at [331, 147] on div "Datos Generales O.S." at bounding box center [319, 157] width 132 height 21
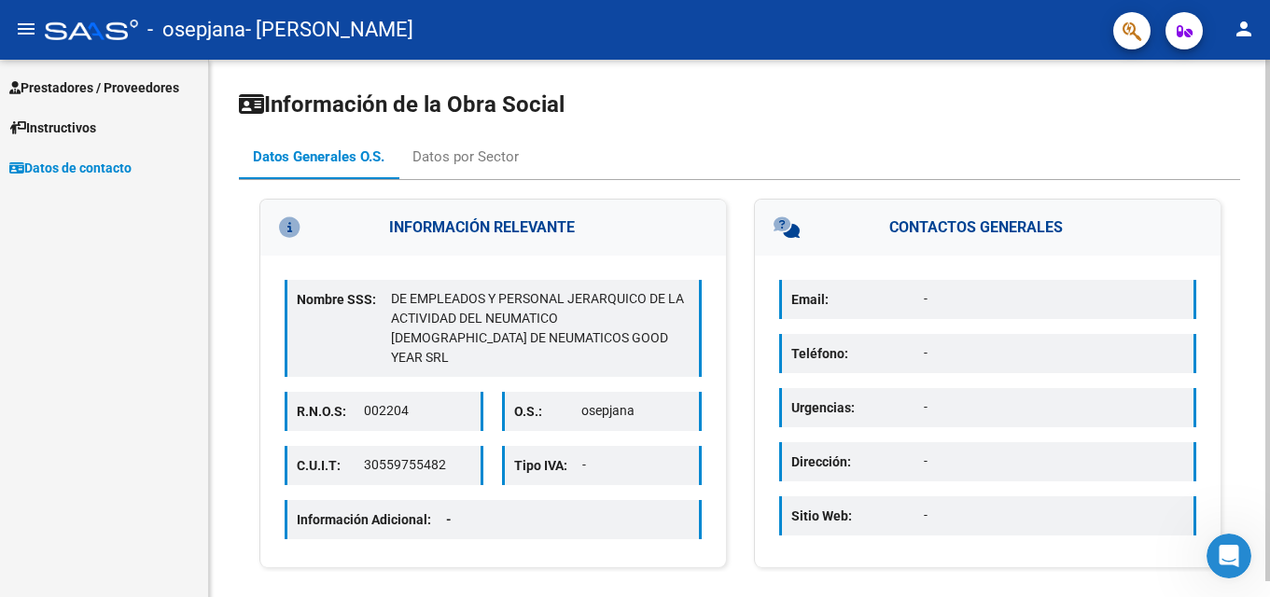
click at [331, 147] on div "Datos Generales O.S." at bounding box center [319, 157] width 132 height 21
click at [400, 456] on p "30559755482" at bounding box center [417, 466] width 107 height 20
click at [1238, 34] on mat-icon "person" at bounding box center [1244, 29] width 22 height 22
